Goal: Communication & Community: Share content

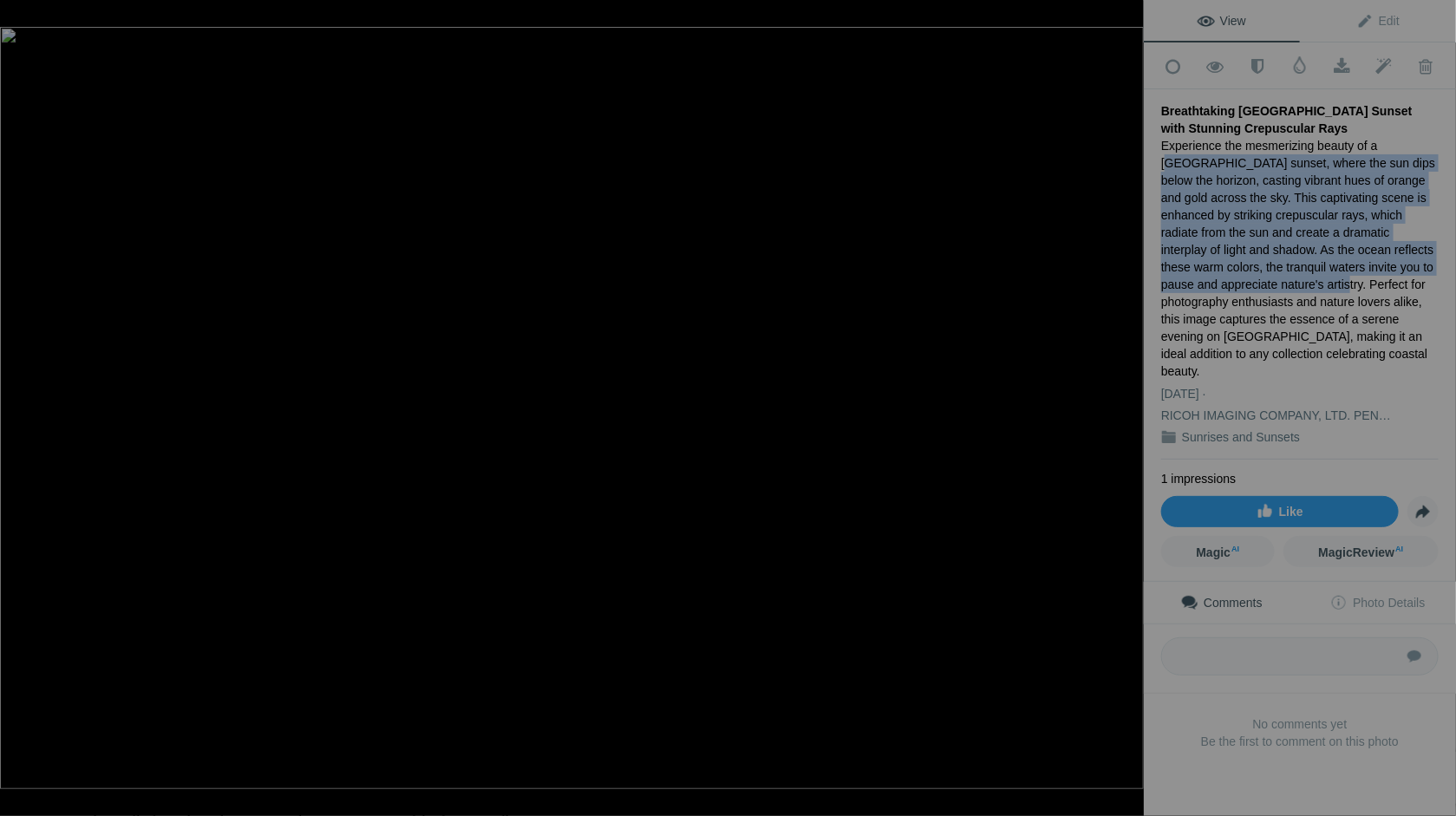
drag, startPoint x: 1372, startPoint y: 140, endPoint x: 1194, endPoint y: 280, distance: 226.5
click at [1194, 280] on div "Experience the mesmerizing beauty of a Sanibel Island sunset, where the sun dip…" at bounding box center [1299, 259] width 277 height 243
copy div "anibel Island sunset, where the sun dips below the horizon, casting vibrant hue…"
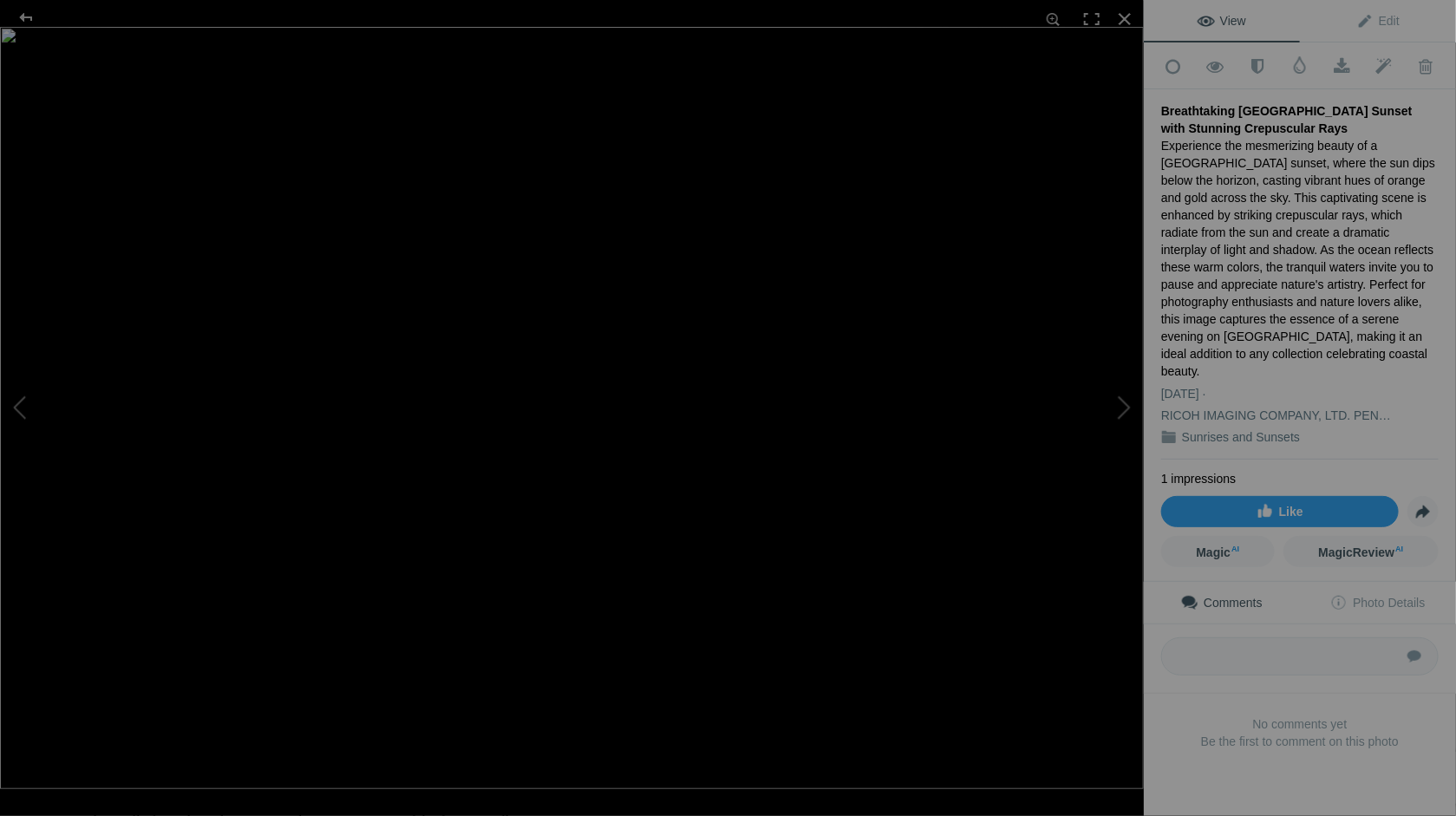
click at [1361, 137] on div "Experience the mesmerizing beauty of a Sanibel Island sunset, where the sun dip…" at bounding box center [1299, 259] width 277 height 243
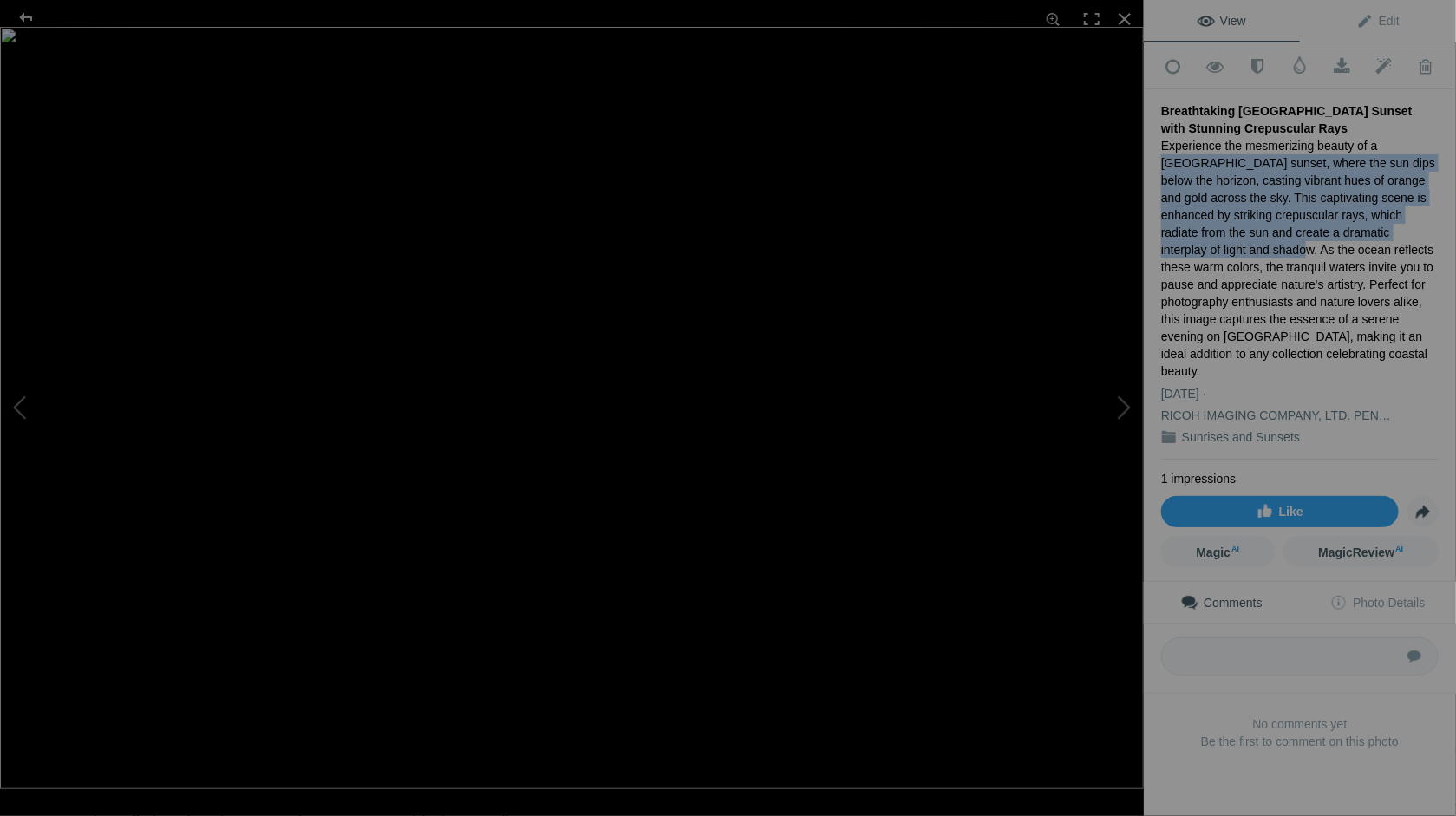
drag, startPoint x: 1364, startPoint y: 137, endPoint x: 1401, endPoint y: 235, distance: 104.8
click at [1401, 235] on div "Experience the mesmerizing beauty of a Sanibel Island sunset, where the sun dip…" at bounding box center [1299, 259] width 277 height 243
copy div "Sanibel Island sunset, where the sun dips below the horizon, casting vibrant hu…"
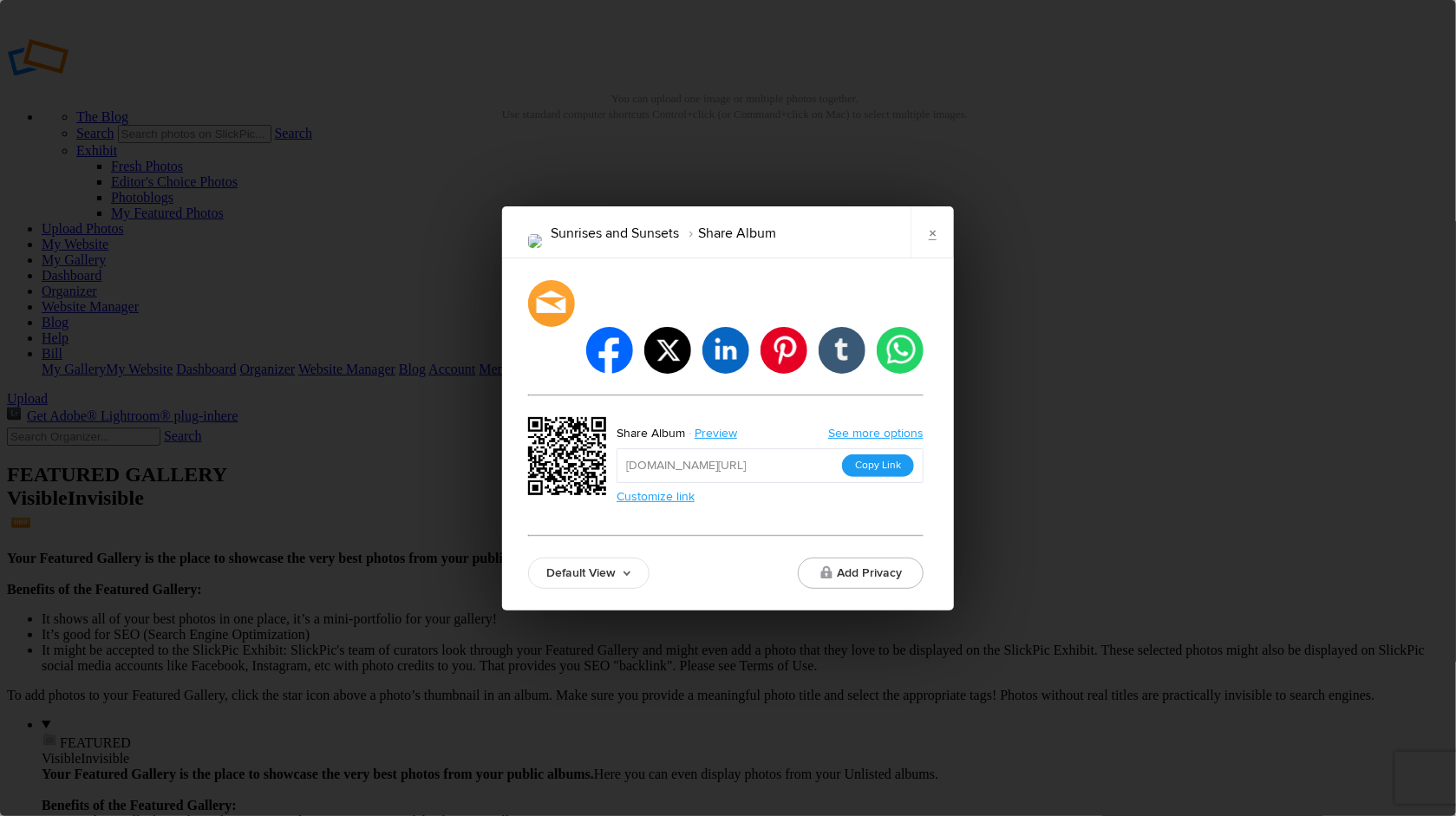
click at [902, 454] on button "Copy Link" at bounding box center [879, 466] width 72 height 23
click at [942, 255] on link "×" at bounding box center [931, 232] width 43 height 52
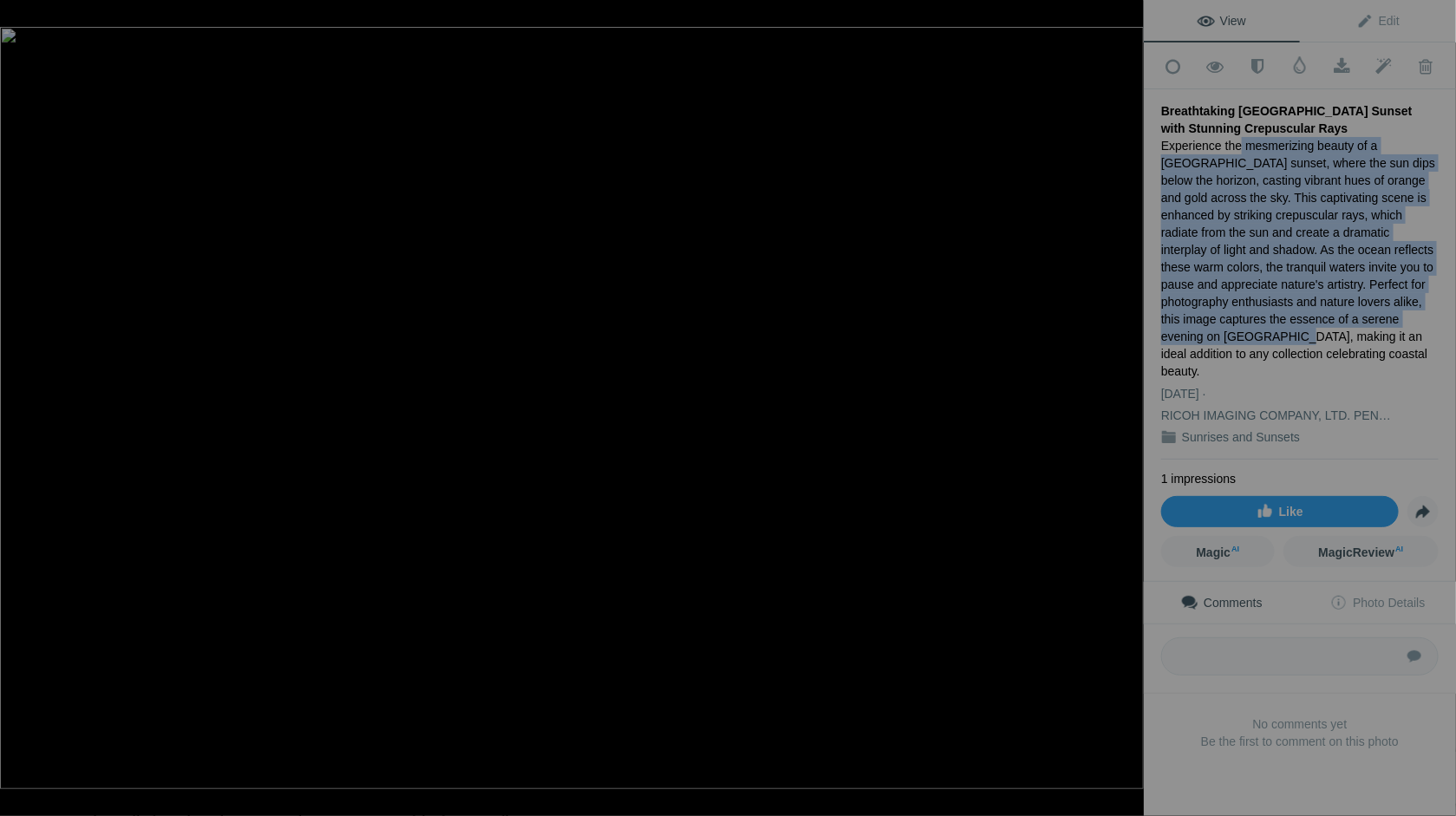
drag, startPoint x: 1237, startPoint y: 139, endPoint x: 1349, endPoint y: 320, distance: 212.8
click at [1349, 320] on div "Experience the mesmerizing beauty of a [GEOGRAPHIC_DATA] sunset, where the sun …" at bounding box center [1299, 259] width 277 height 243
copy div "mesmerizing beauty of a [GEOGRAPHIC_DATA] sunset, where the sun dips below the …"
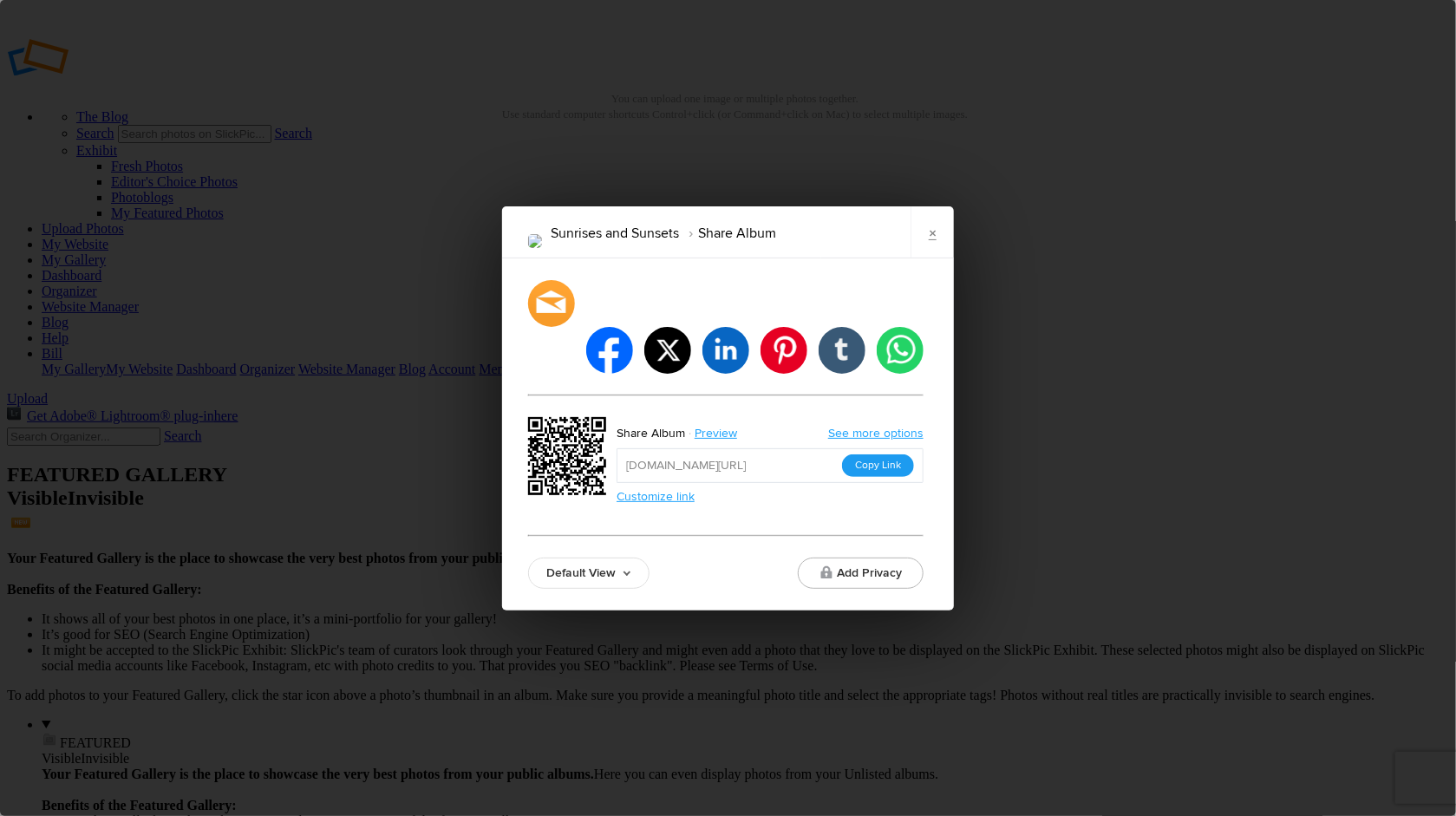
click at [870, 454] on button "Copy Link" at bounding box center [879, 466] width 72 height 23
click at [876, 454] on button "Copy Link" at bounding box center [879, 466] width 72 height 23
click at [925, 259] on link "×" at bounding box center [931, 232] width 43 height 52
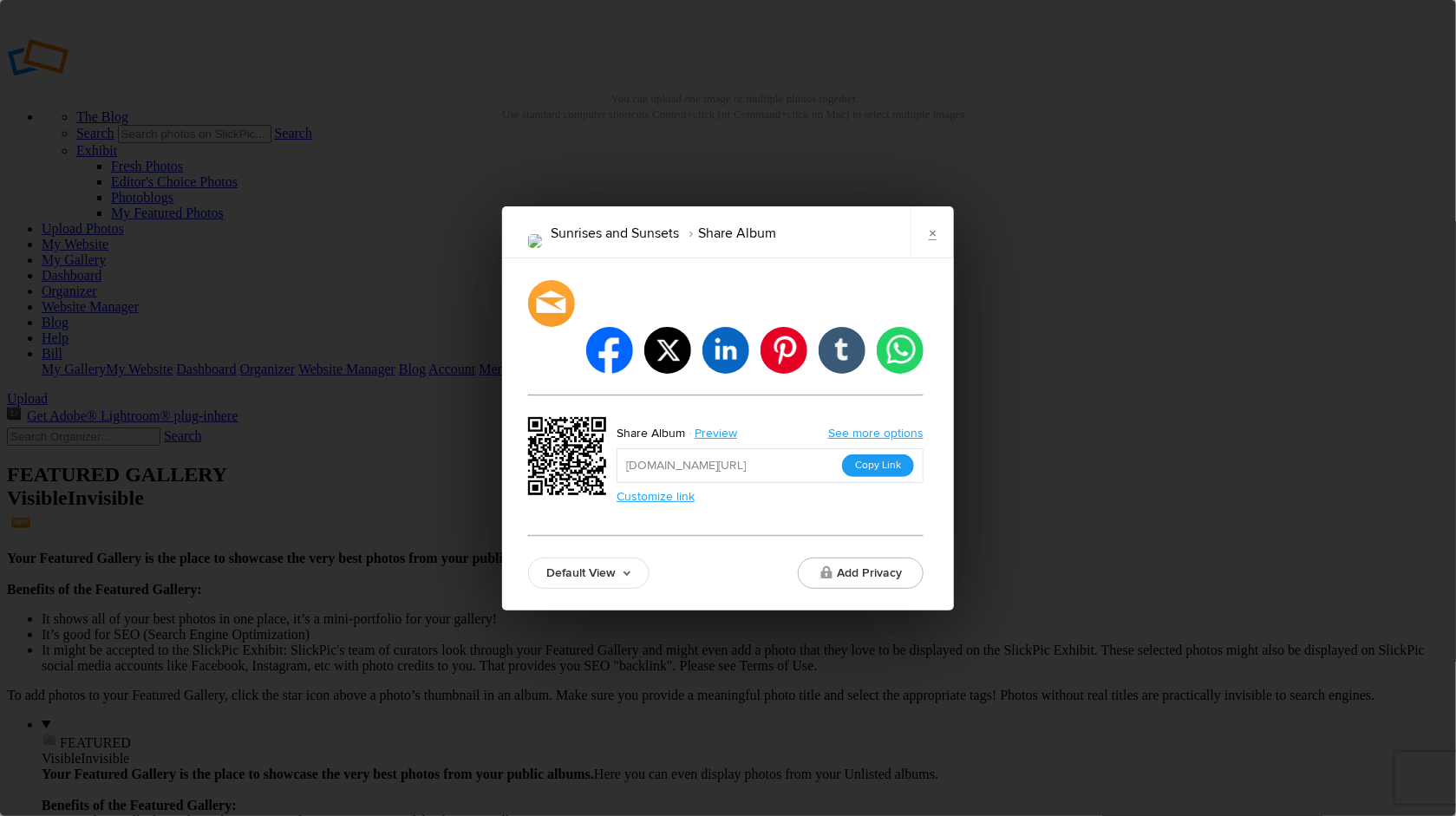
click at [888, 454] on button "Copy Link" at bounding box center [879, 466] width 72 height 23
click at [938, 259] on link "×" at bounding box center [931, 232] width 43 height 52
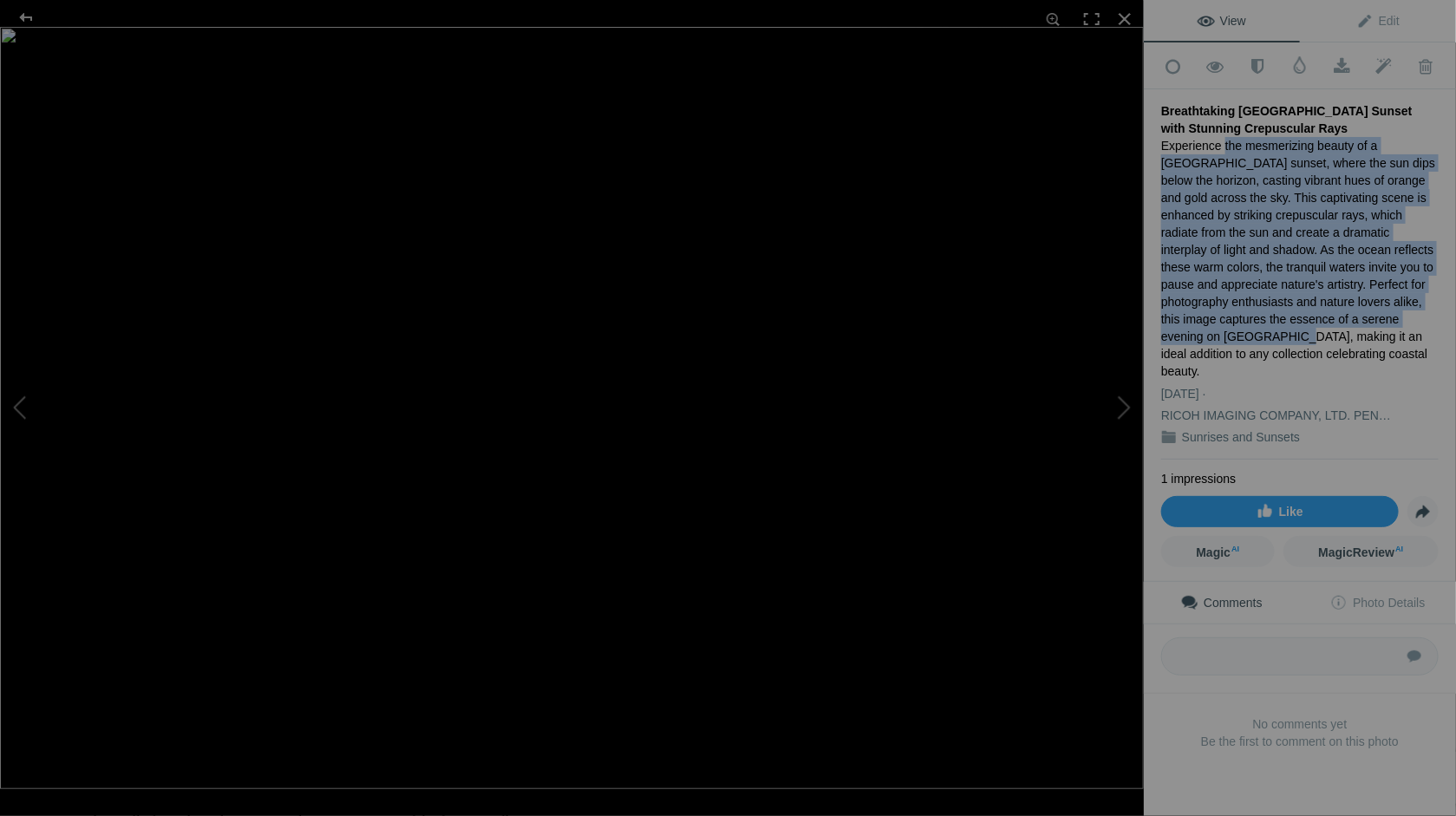
drag, startPoint x: 1222, startPoint y: 137, endPoint x: 1351, endPoint y: 306, distance: 212.6
click at [1351, 306] on div "Experience the mesmerizing beauty of a Sanibel Island sunset, where the sun dip…" at bounding box center [1299, 259] width 277 height 243
copy div "the mesmerizing beauty of a Sanibel Island sunset, where the sun dips below the…"
